Goal: Navigation & Orientation: Find specific page/section

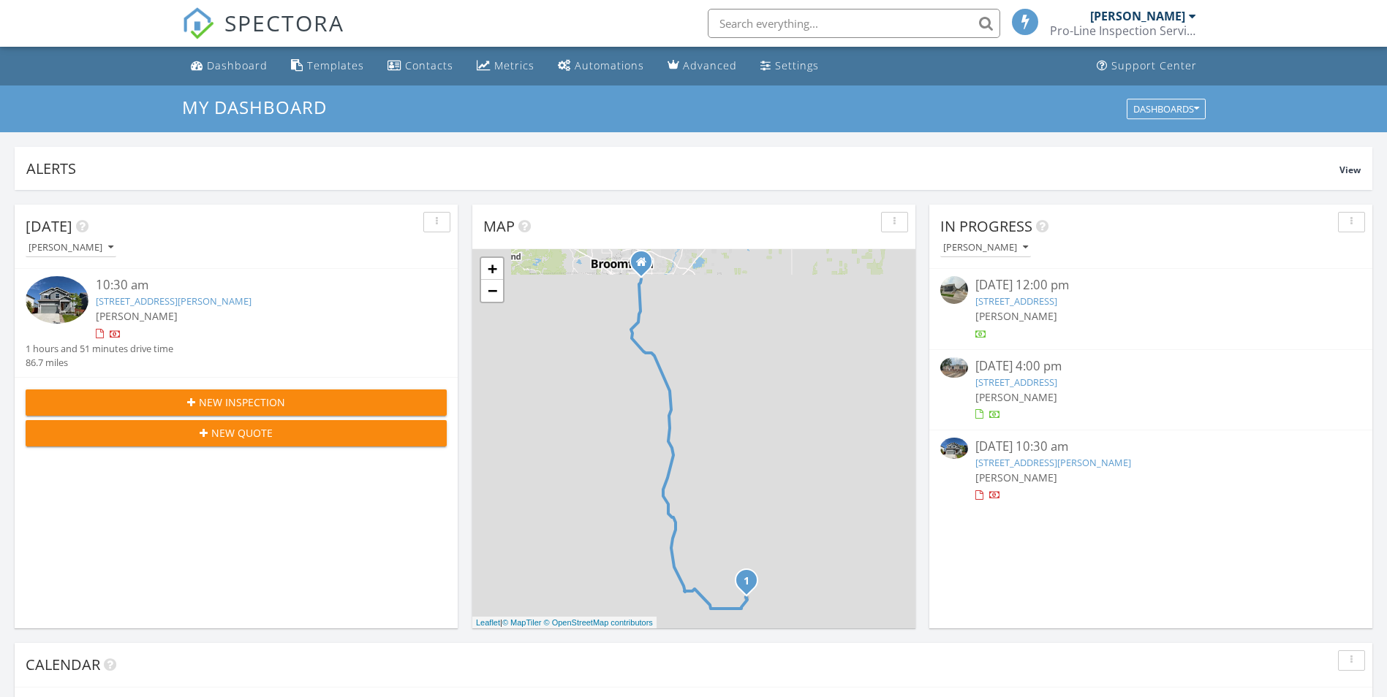
scroll to position [1353, 1409]
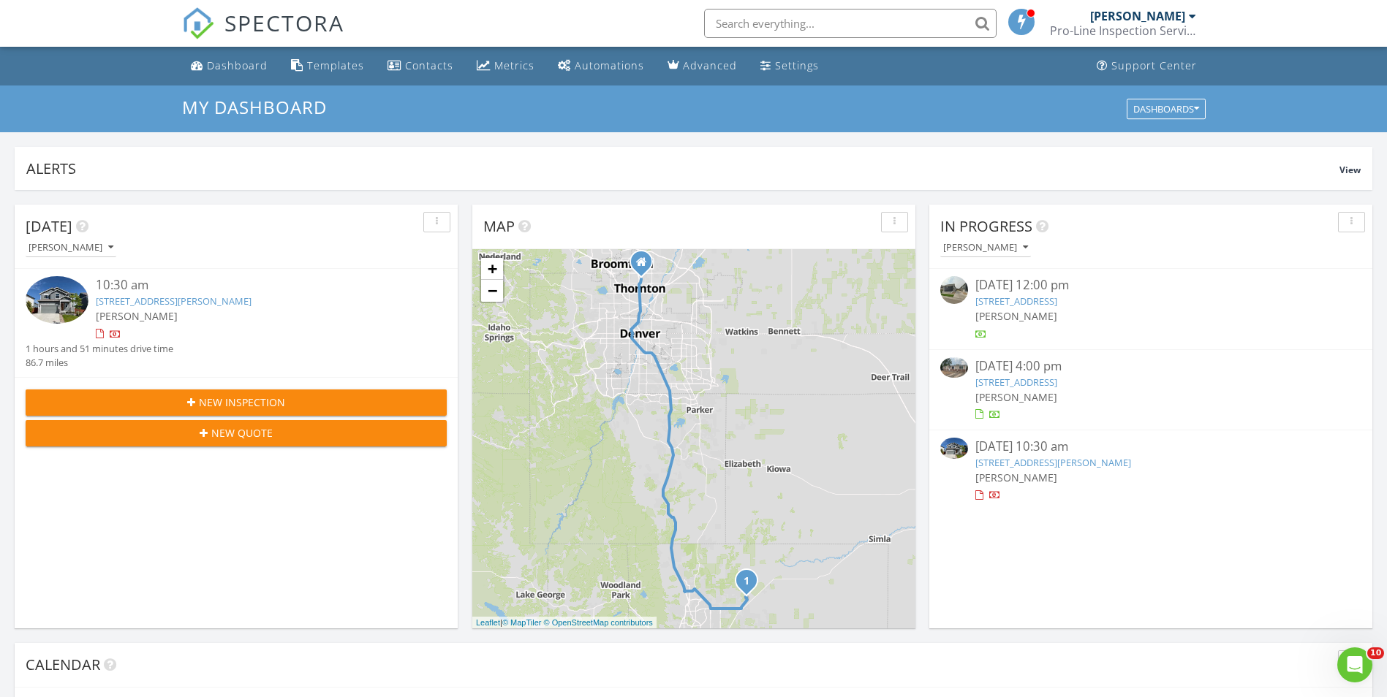
click at [1057, 382] on link "[STREET_ADDRESS]" at bounding box center [1016, 382] width 82 height 13
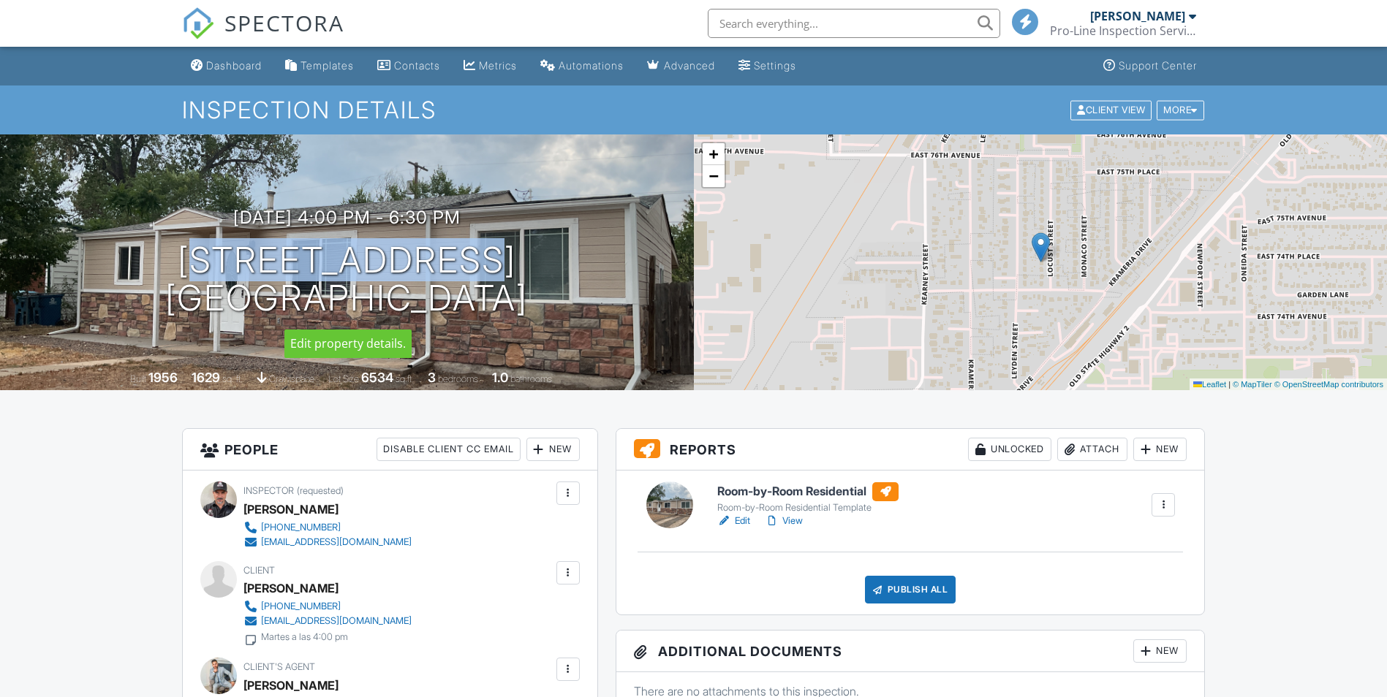
drag, startPoint x: 202, startPoint y: 255, endPoint x: 472, endPoint y: 262, distance: 269.1
click at [475, 262] on h1 "7461 Locust St Commerce City, CO 80022" at bounding box center [346, 279] width 363 height 77
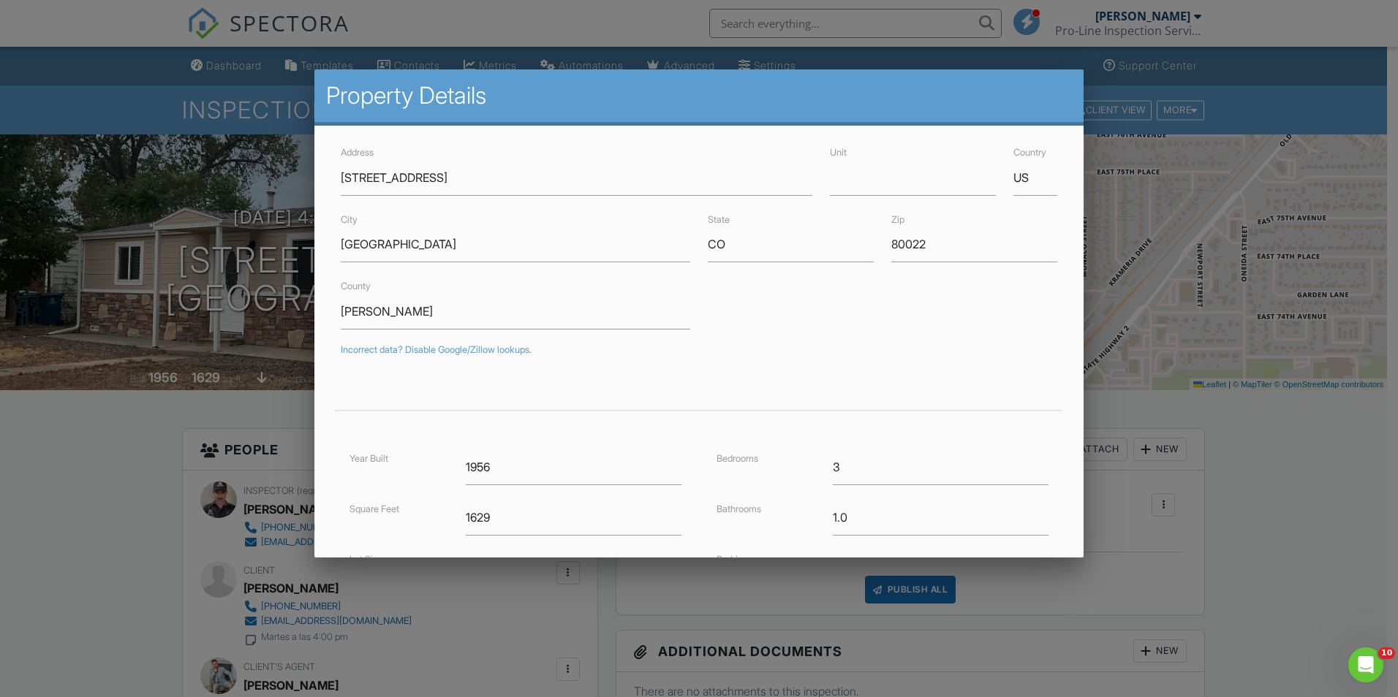
click at [65, 52] on div at bounding box center [699, 363] width 1398 height 872
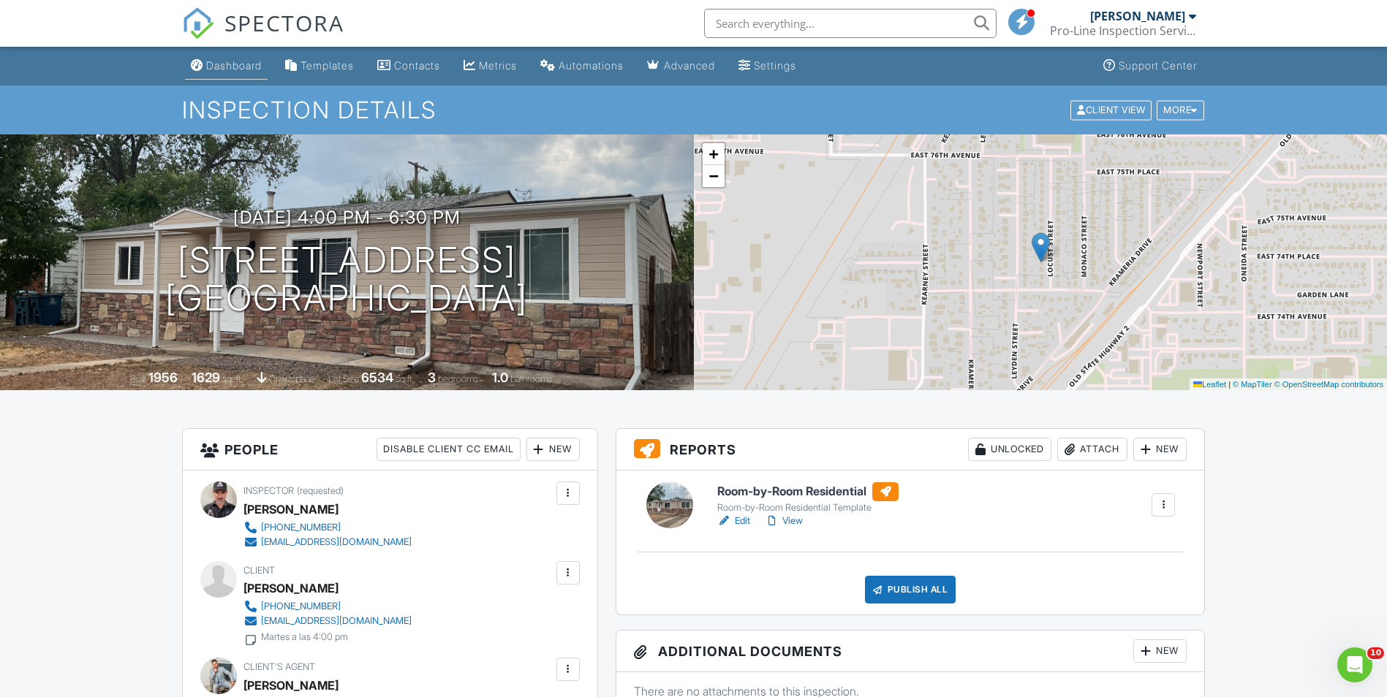
click at [239, 59] on div "Dashboard" at bounding box center [234, 65] width 56 height 12
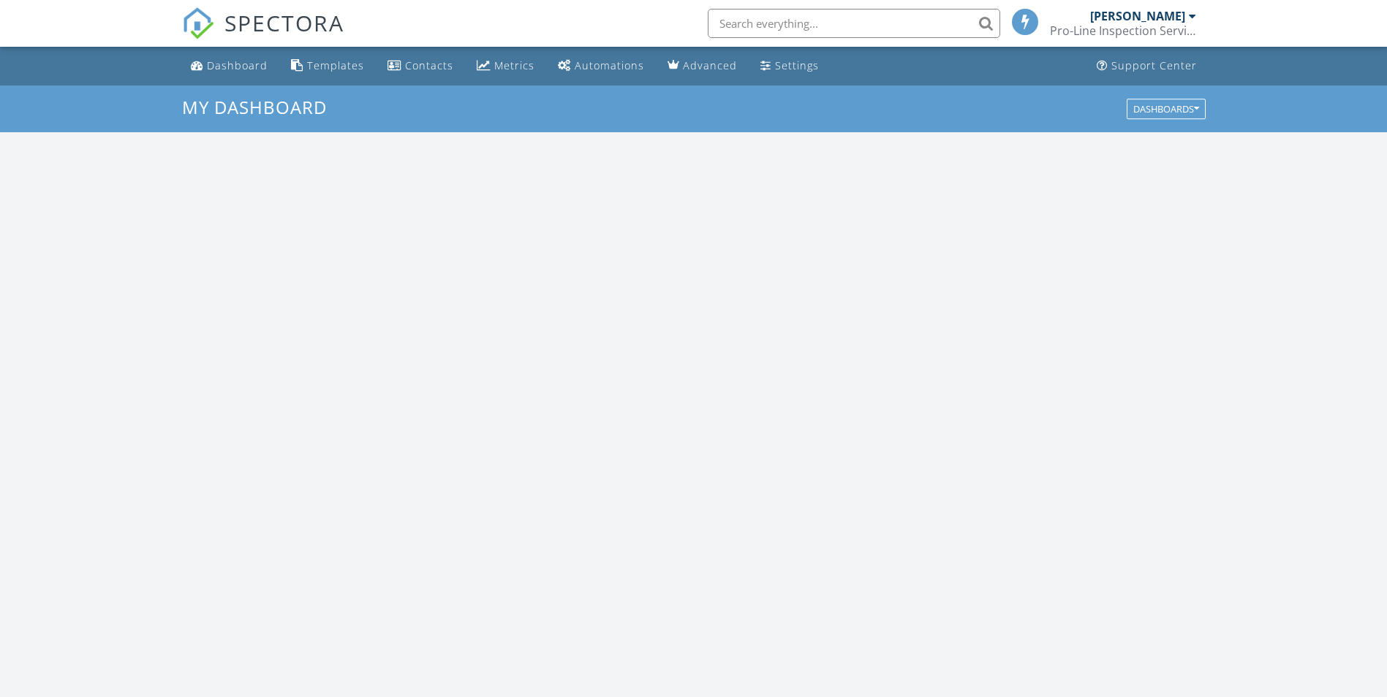
scroll to position [1353, 1409]
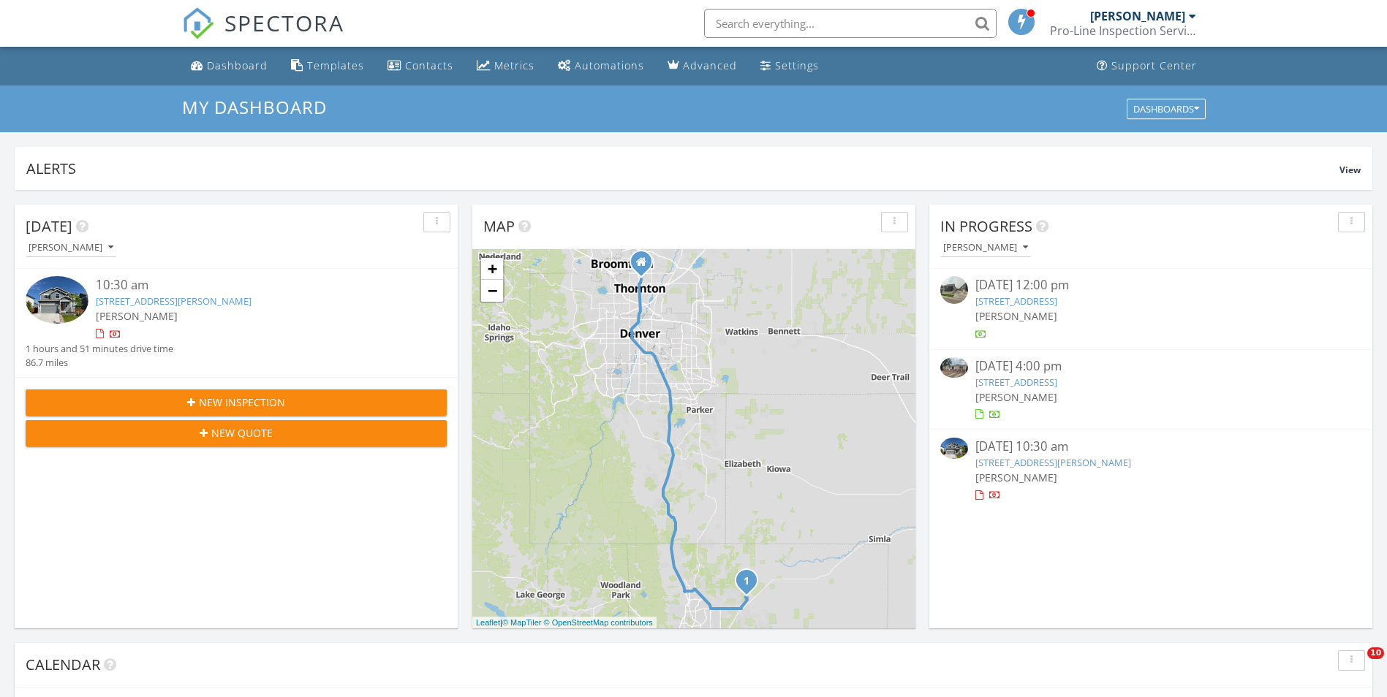
click at [165, 300] on link "[STREET_ADDRESS][PERSON_NAME]" at bounding box center [174, 301] width 156 height 13
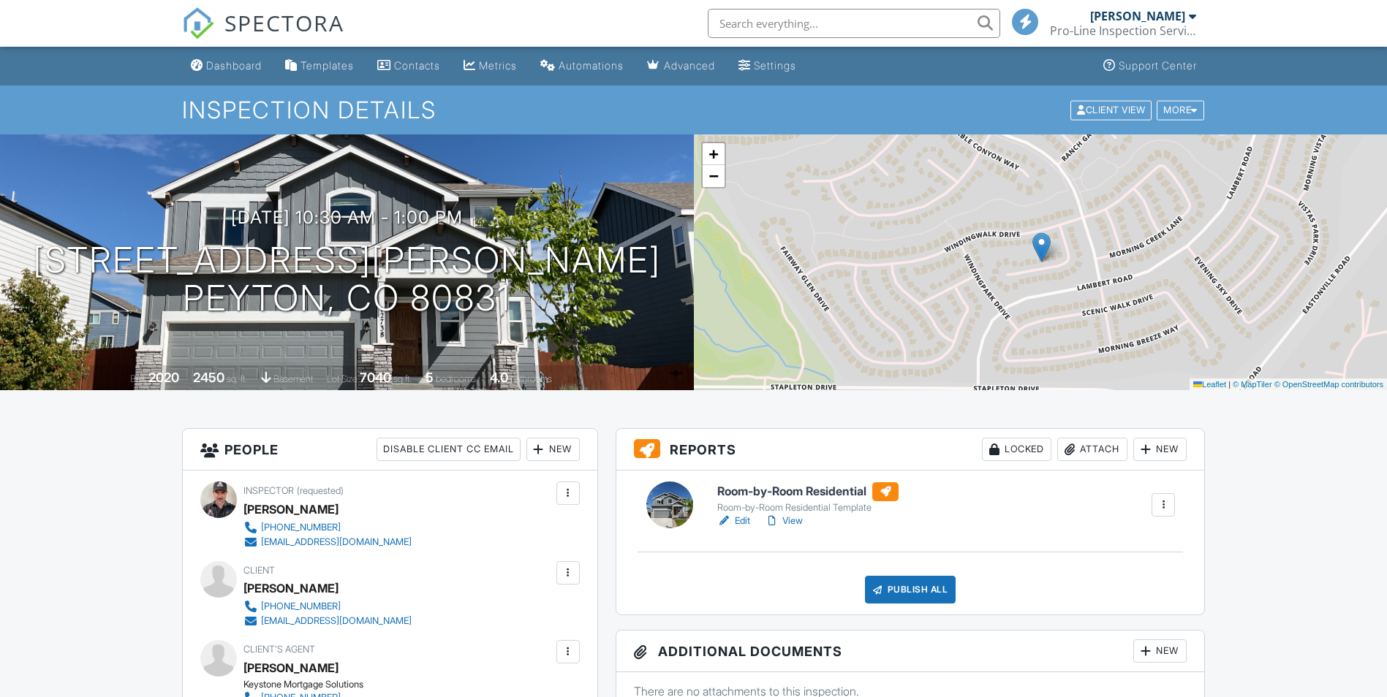
click at [805, 484] on h6 "Room-by-Room Residential" at bounding box center [807, 491] width 181 height 19
